Goal: Information Seeking & Learning: Learn about a topic

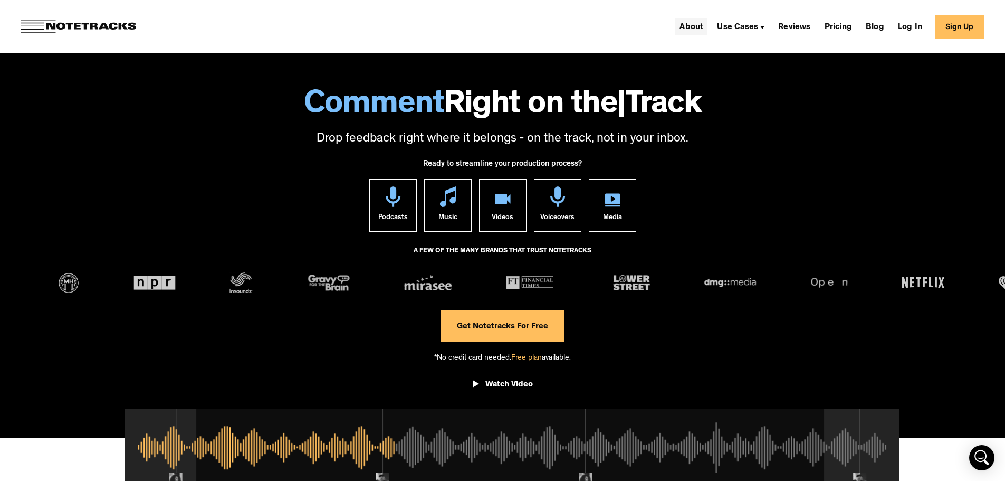
click at [706, 27] on link "About" at bounding box center [691, 26] width 32 height 17
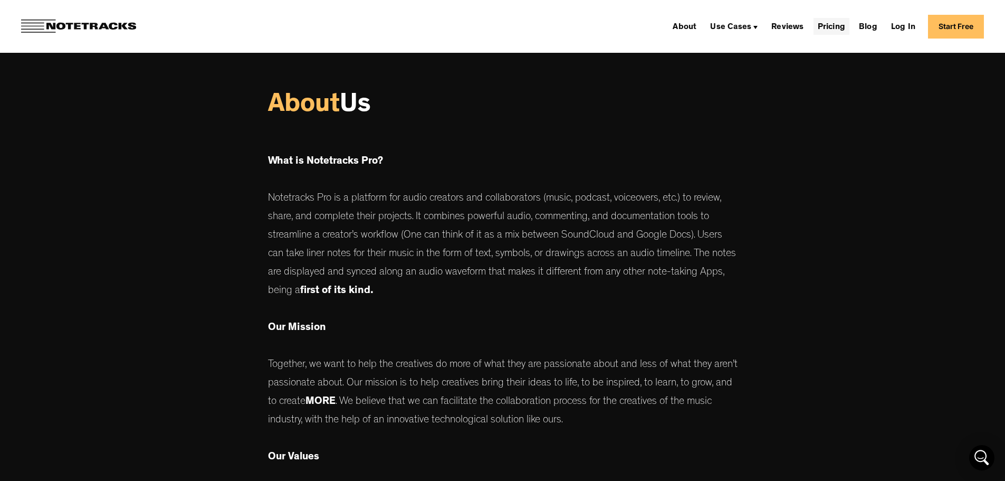
click at [845, 28] on link "Pricing" at bounding box center [831, 26] width 36 height 17
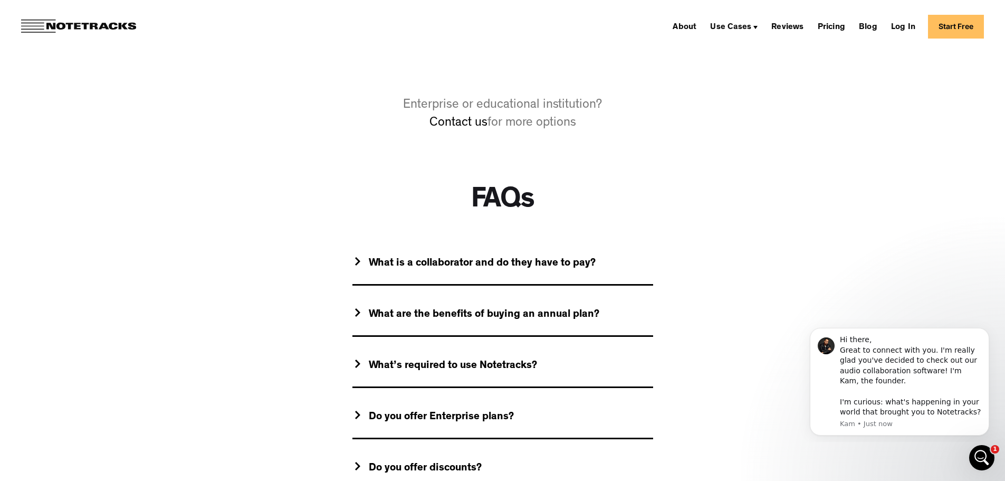
scroll to position [897, 0]
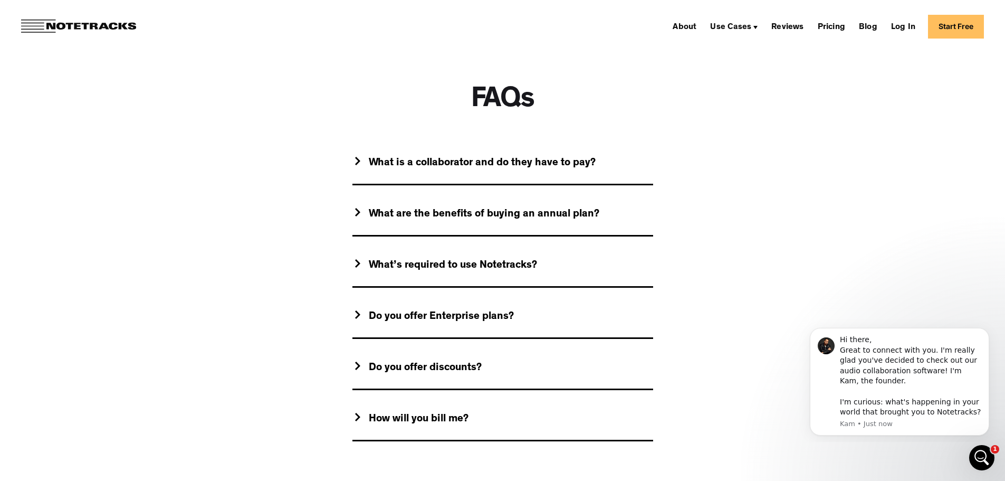
click at [430, 168] on div "What is a collaborator and do they have to pay?" at bounding box center [482, 163] width 227 height 13
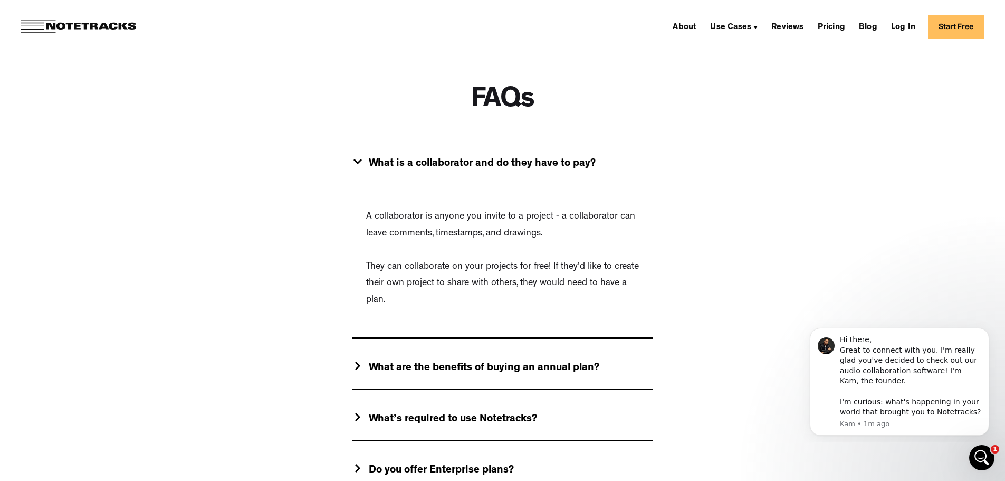
scroll to position [950, 0]
